Goal: Information Seeking & Learning: Learn about a topic

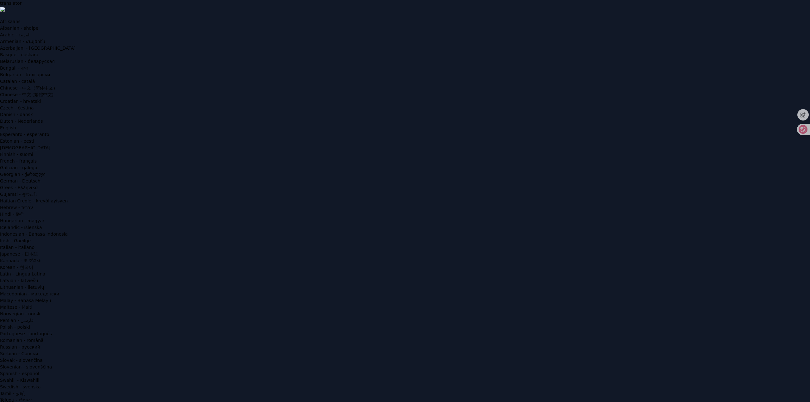
type input "a"
type input "app"
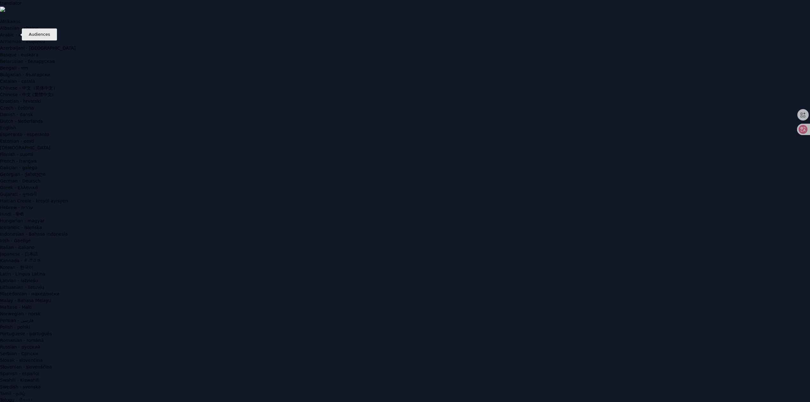
type input "therap"
drag, startPoint x: 98, startPoint y: 67, endPoint x: 120, endPoint y: 67, distance: 22.5
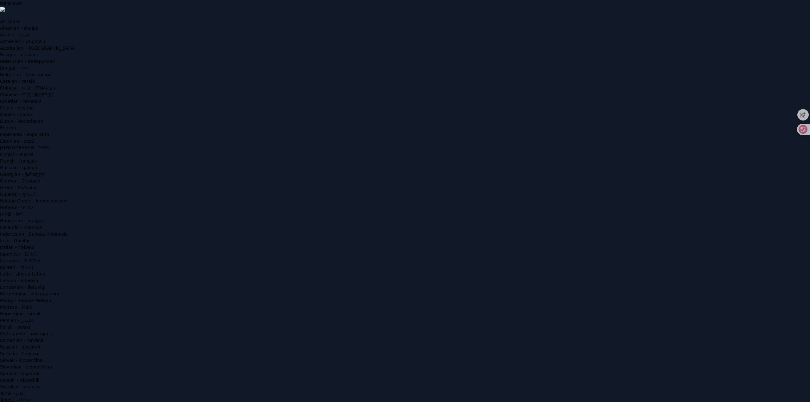
type input "therapy"
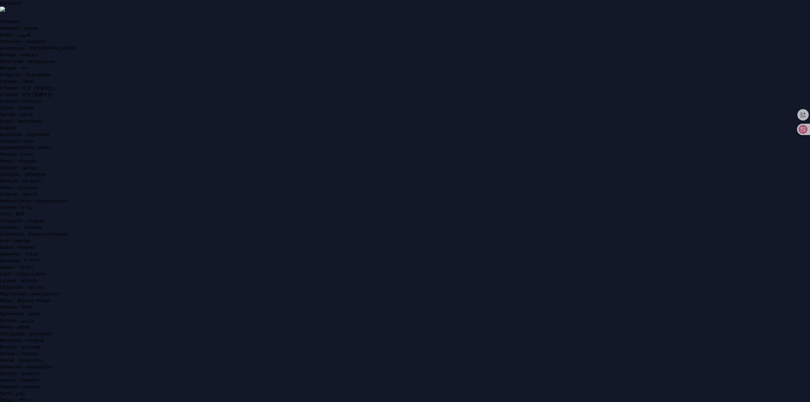
scroll to position [63, 0]
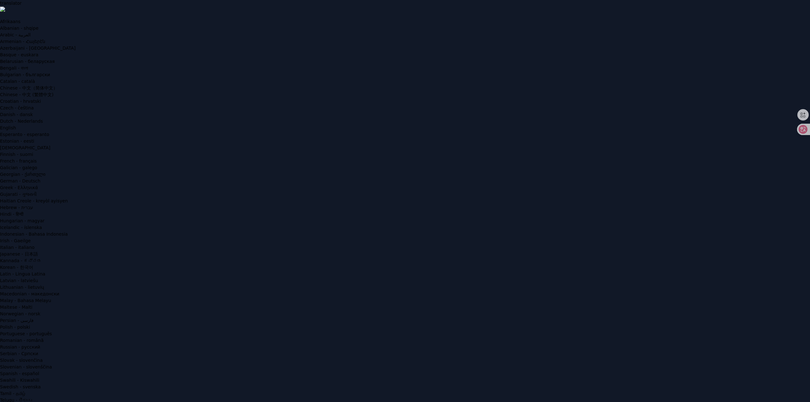
scroll to position [285, 0]
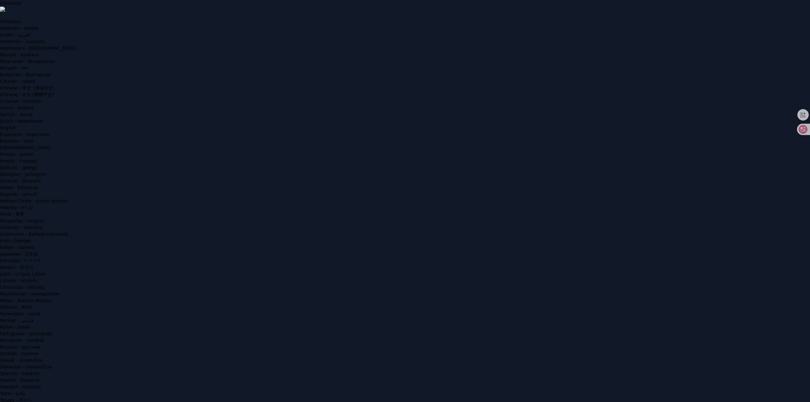
type input "slowmad"
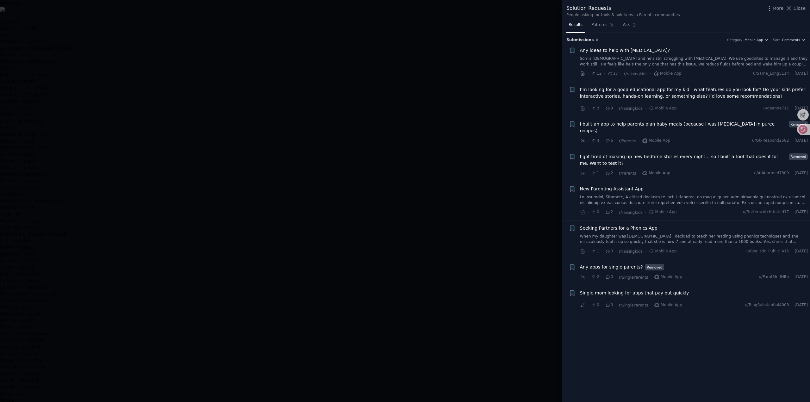
click at [688, 170] on div "· 1 · 2 · r/Parents · Mobile App u/AdAlarmed7309 · [DATE]" at bounding box center [694, 173] width 228 height 7
click at [685, 153] on span "I got tired of making up new bedtime stories every night… so I built a tool tha…" at bounding box center [683, 159] width 207 height 13
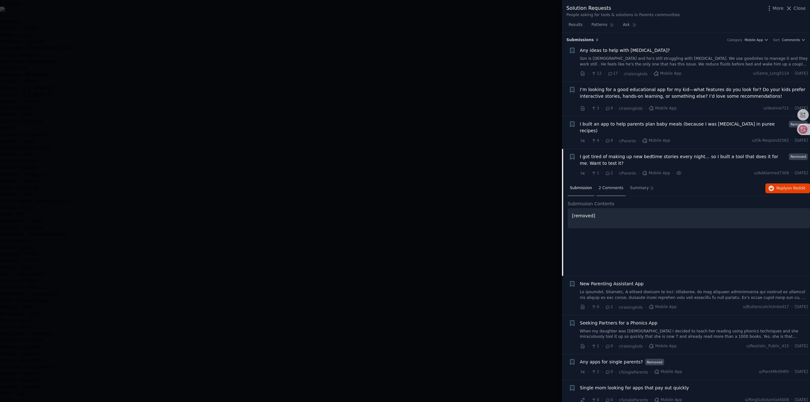
click at [603, 185] on span "2 Comments" at bounding box center [610, 188] width 25 height 6
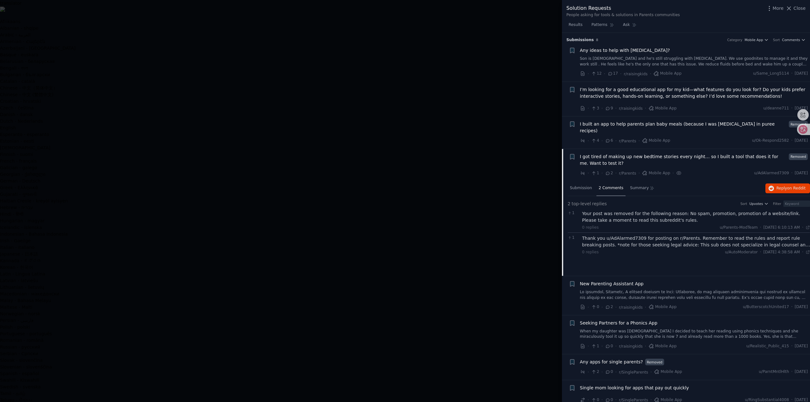
click at [668, 289] on link at bounding box center [694, 294] width 228 height 11
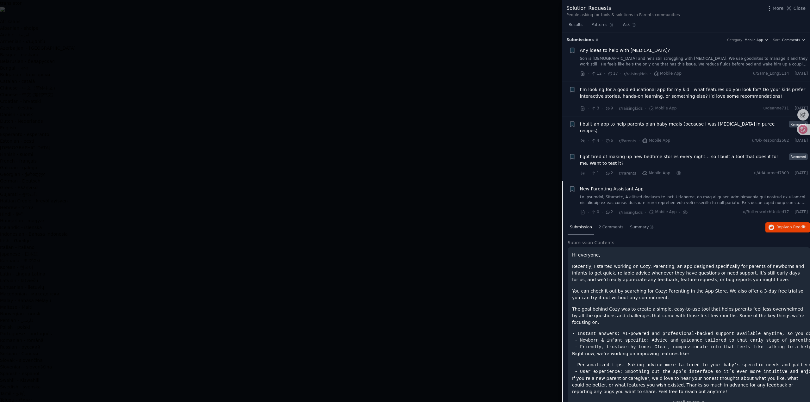
scroll to position [97, 0]
